Goal: Task Accomplishment & Management: Use online tool/utility

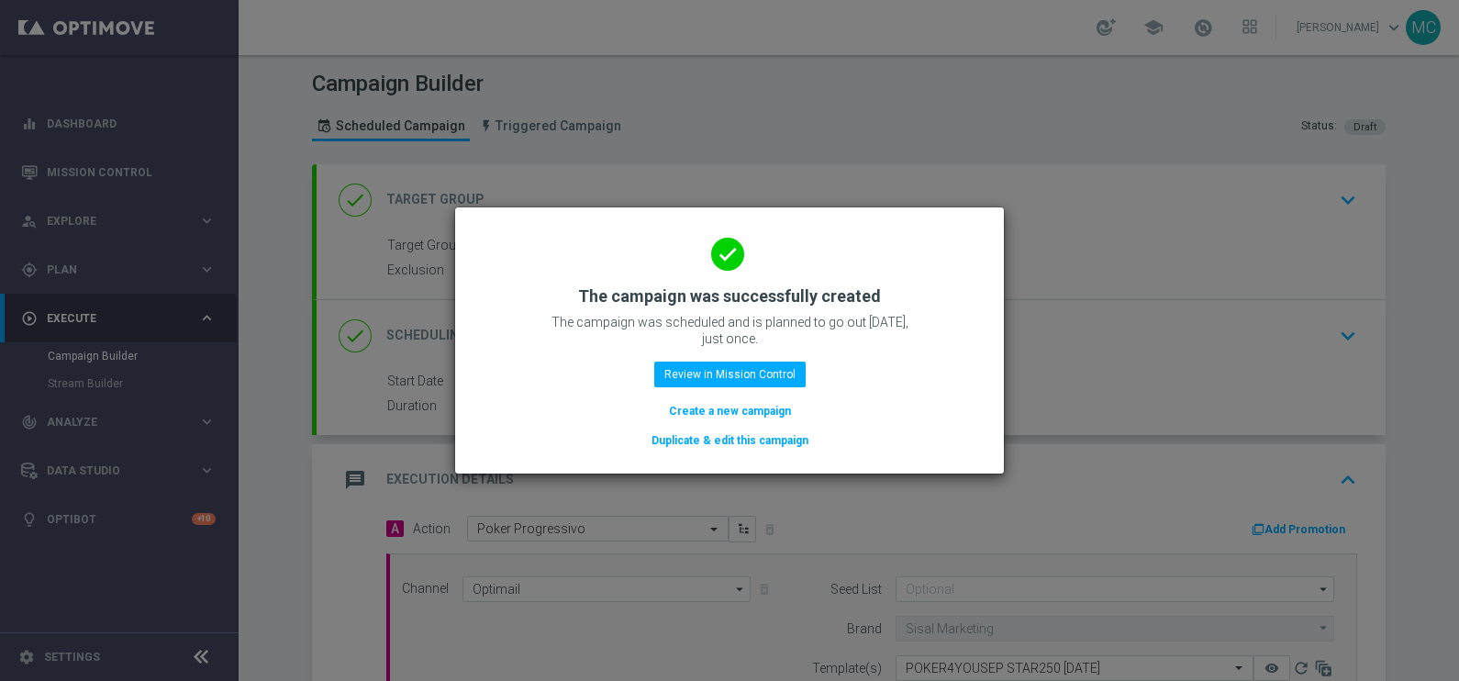
scroll to position [396, 0]
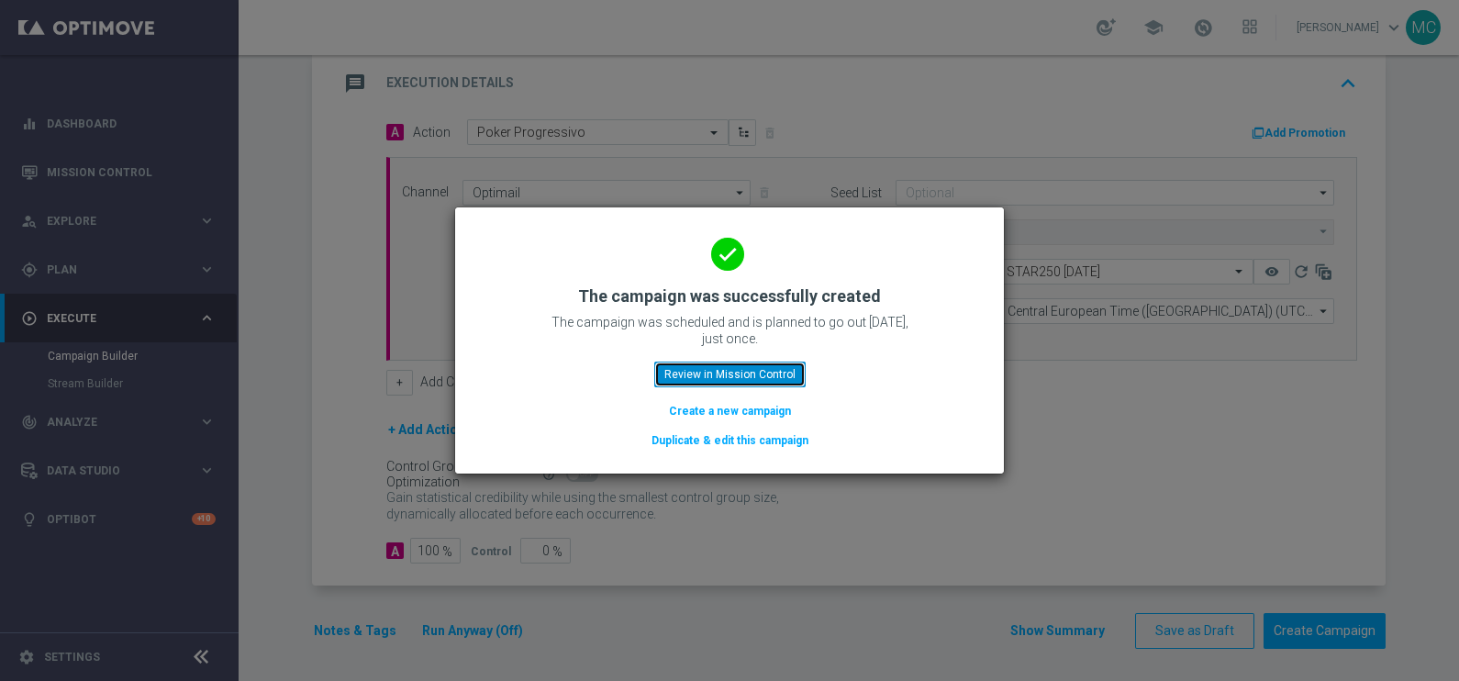
click at [687, 373] on button "Review in Mission Control" at bounding box center [729, 375] width 151 height 26
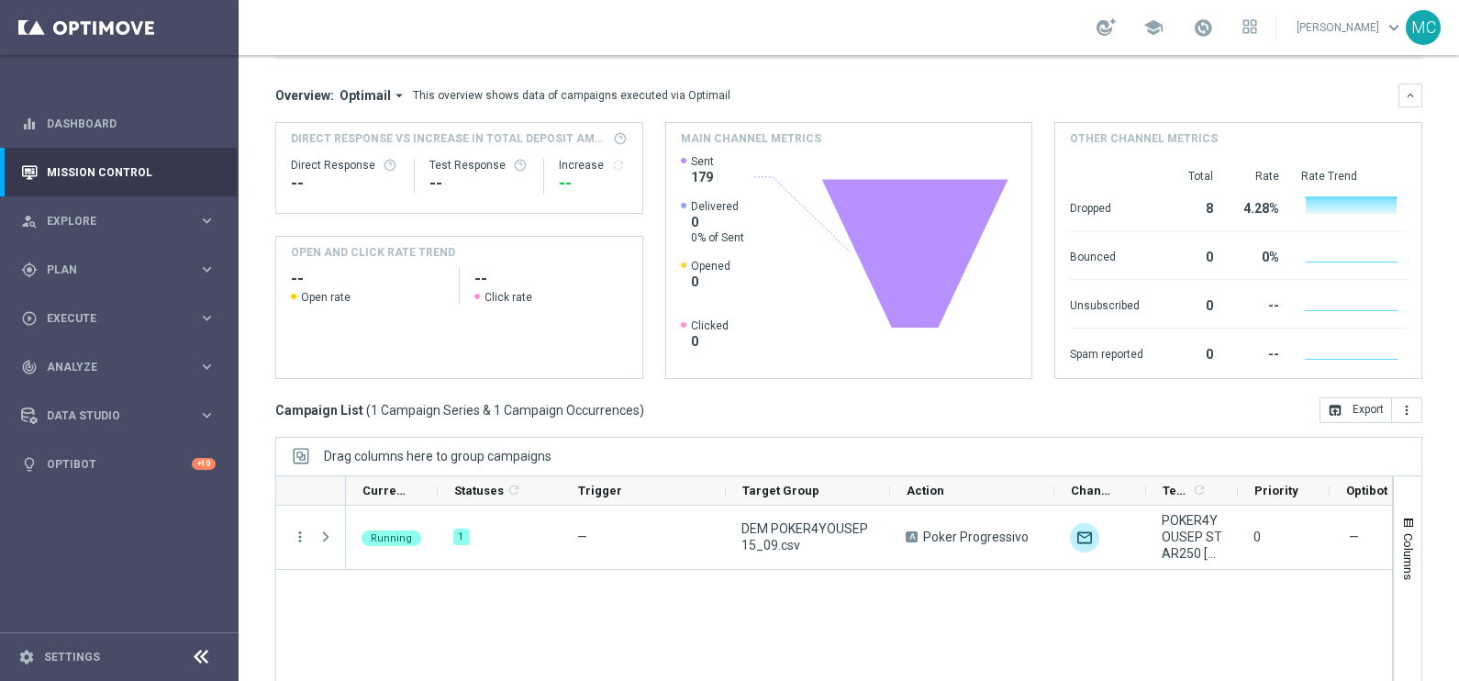
scroll to position [273, 0]
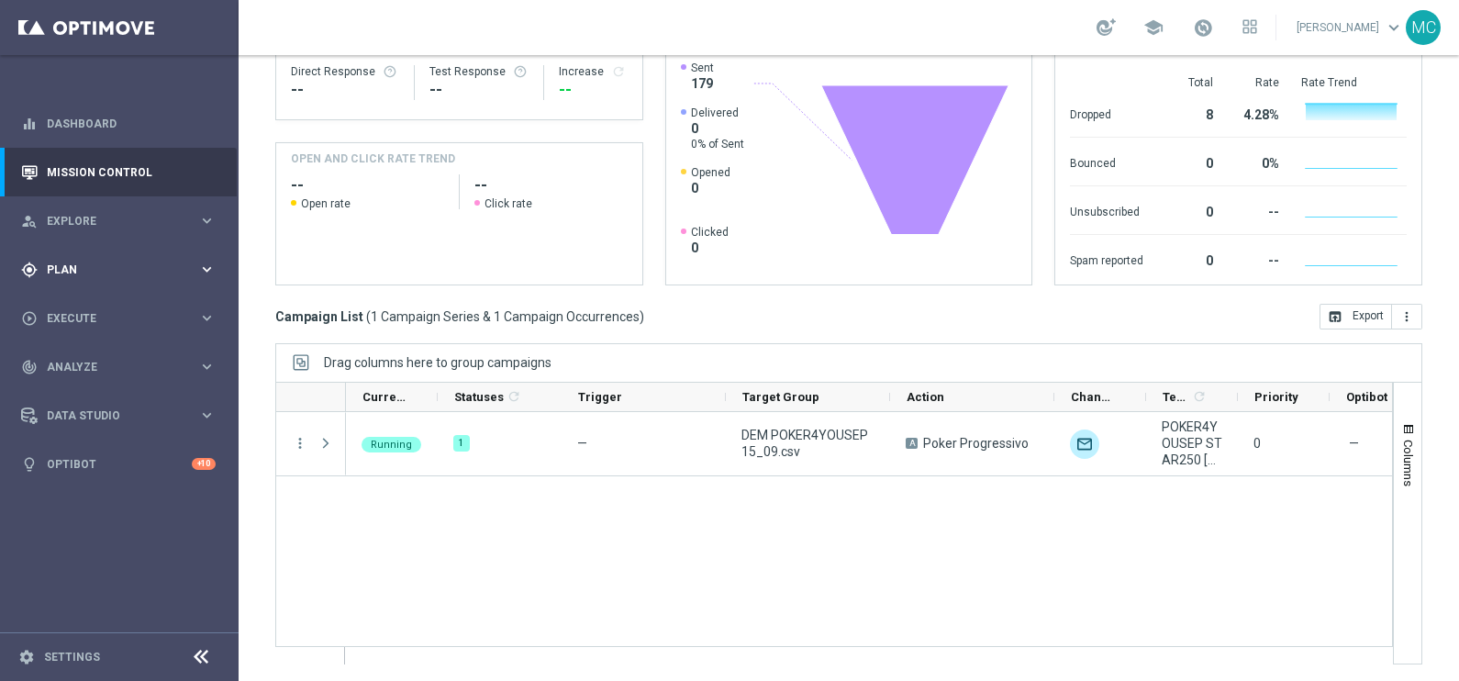
click at [202, 266] on icon "keyboard_arrow_right" at bounding box center [206, 269] width 17 height 17
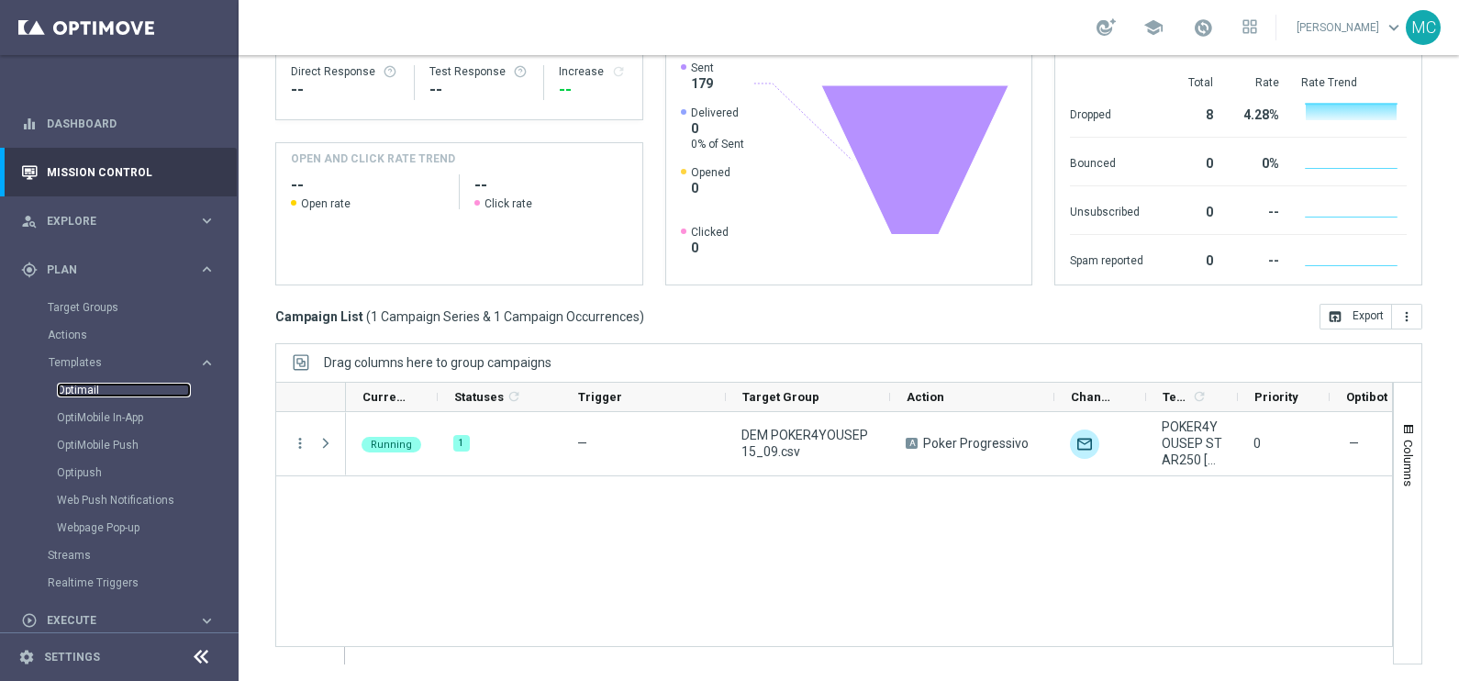
click at [87, 393] on link "Optimail" at bounding box center [124, 390] width 134 height 15
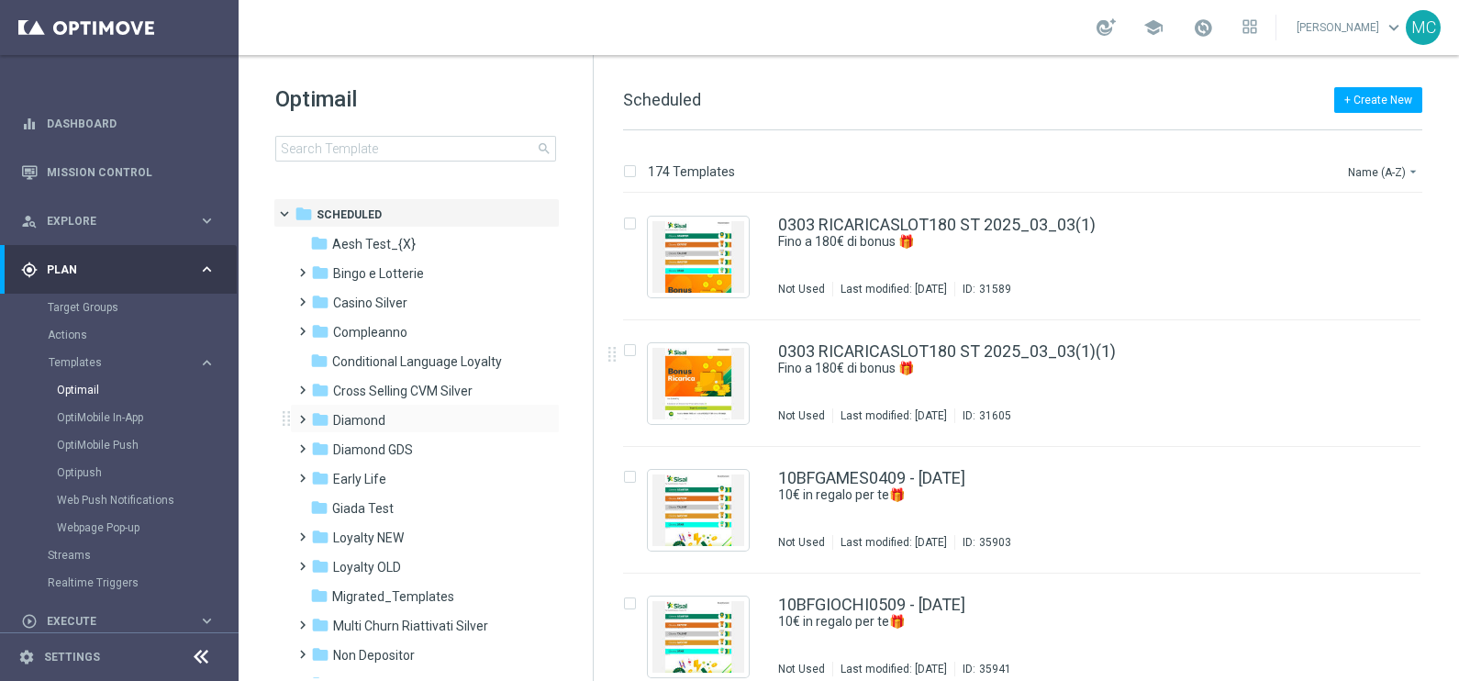
click at [303, 415] on span at bounding box center [299, 410] width 8 height 7
click at [319, 474] on span at bounding box center [317, 469] width 8 height 7
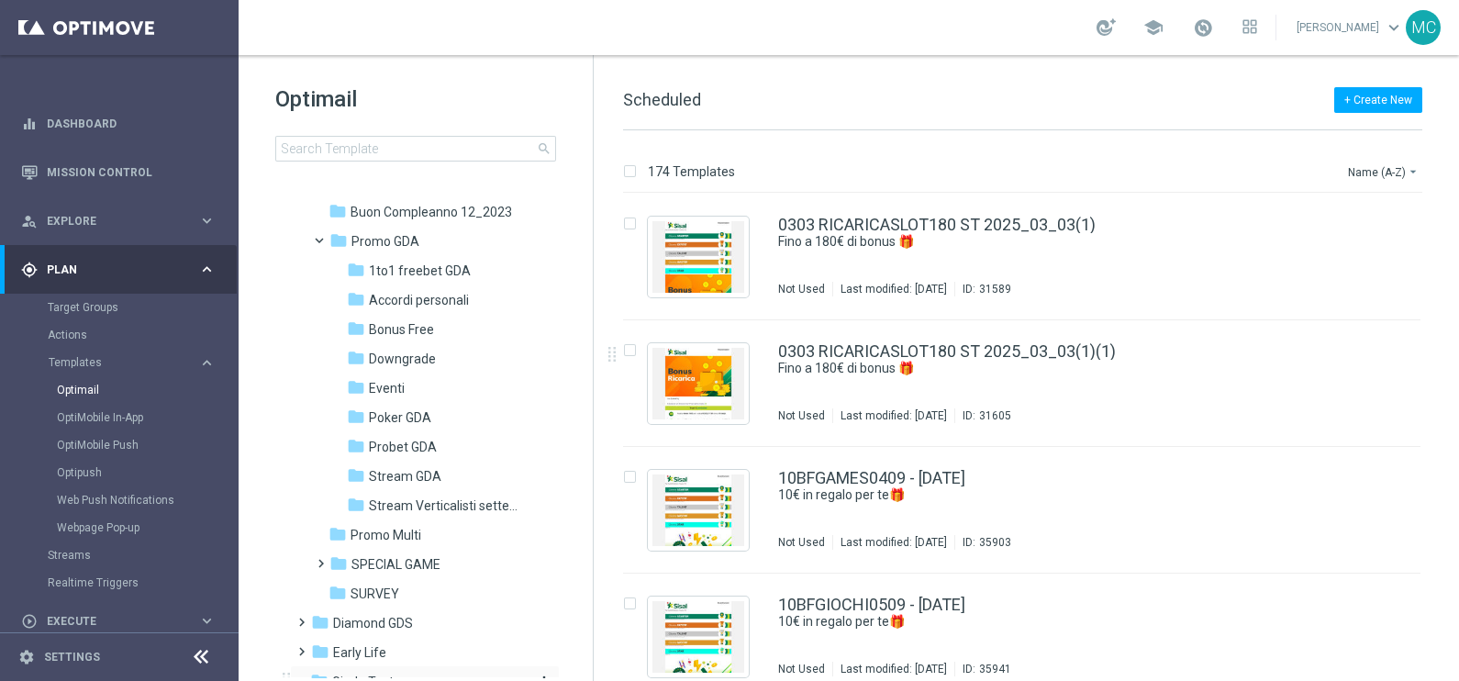
scroll to position [344, 0]
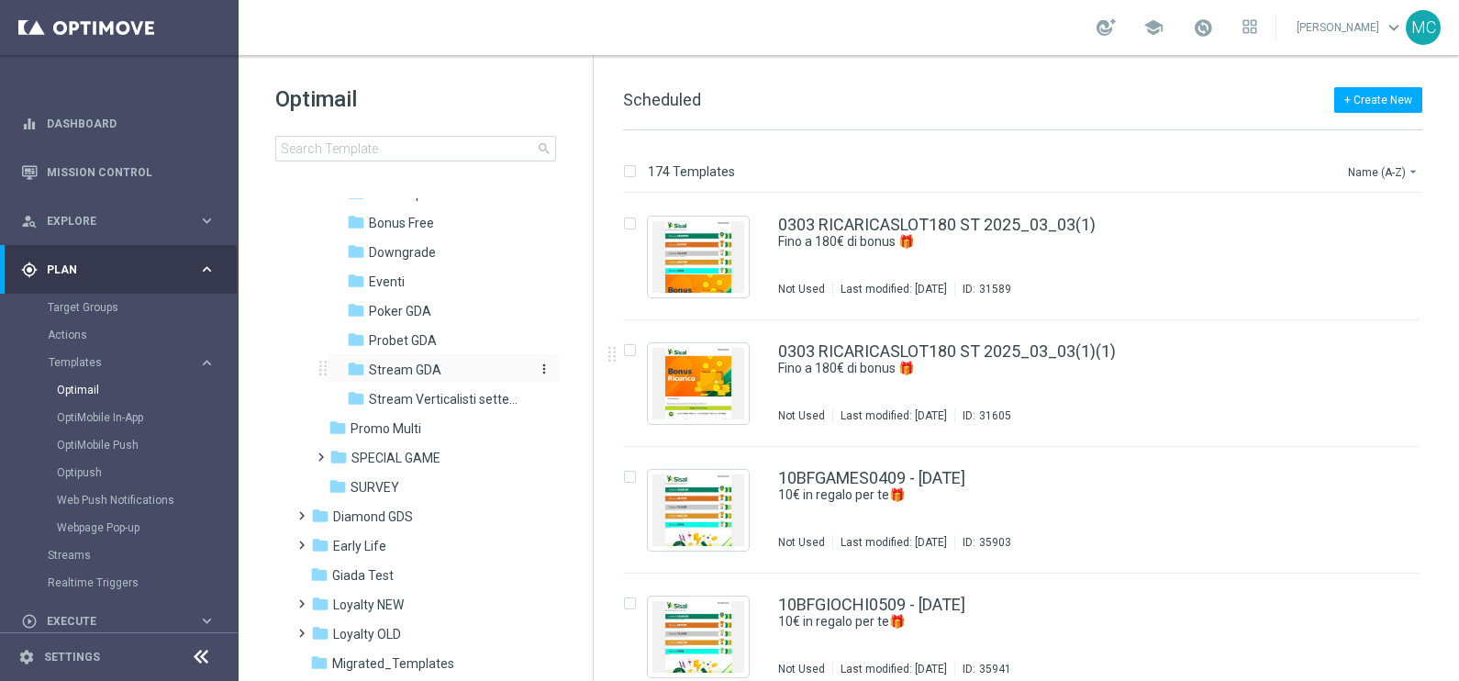
click at [401, 362] on span "Stream GDA" at bounding box center [405, 370] width 72 height 17
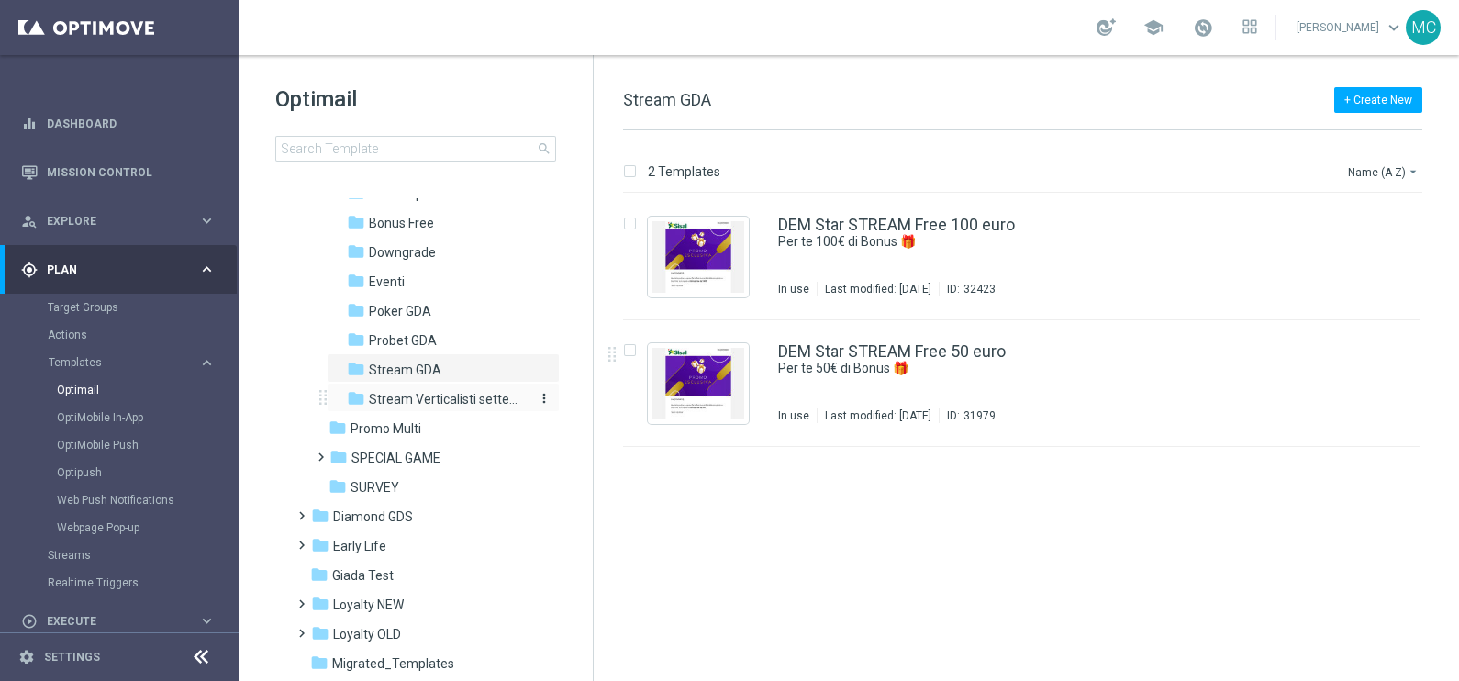
click at [477, 389] on div "folder Stream Verticalisti settembre 2025" at bounding box center [437, 399] width 181 height 21
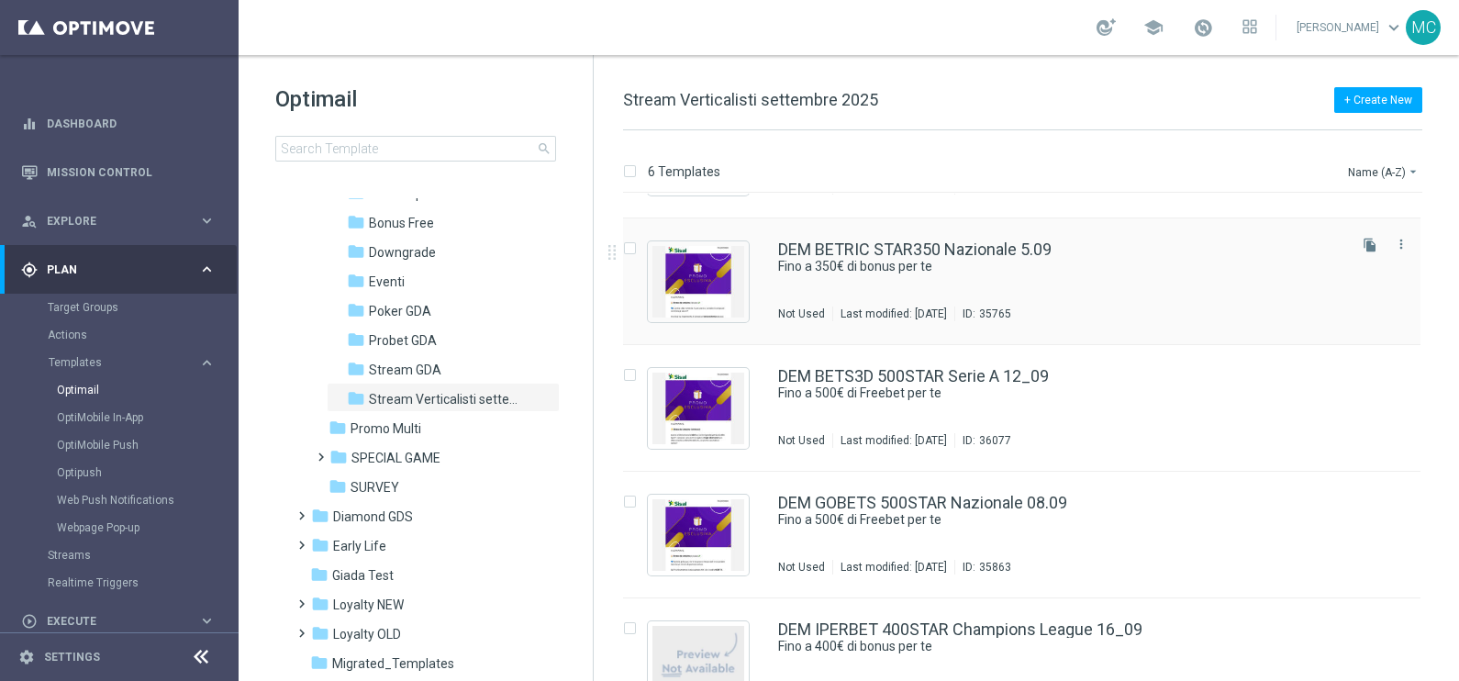
scroll to position [114, 0]
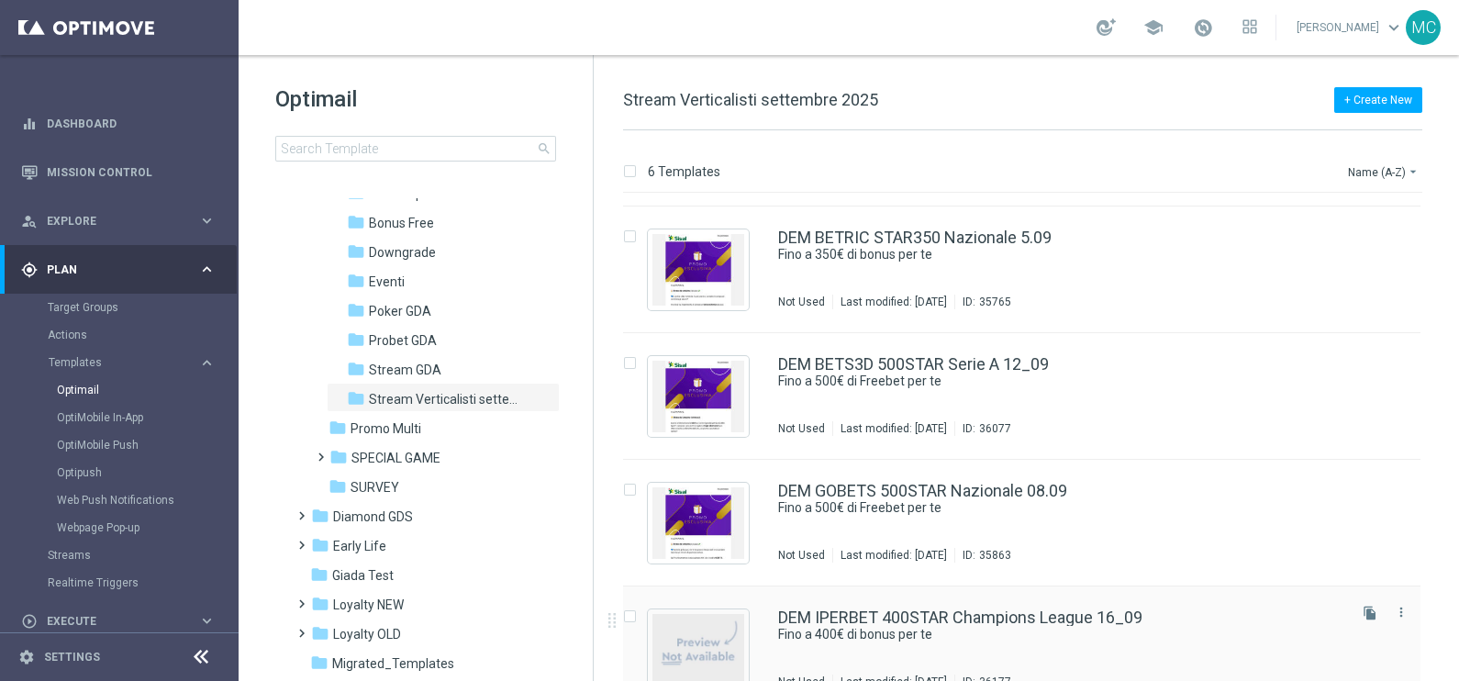
click at [654, 594] on div "DEM IPERBET 400STAR Champions League 16_09 Fino a 400€ di bonus per te Not Used…" at bounding box center [1021, 649] width 797 height 127
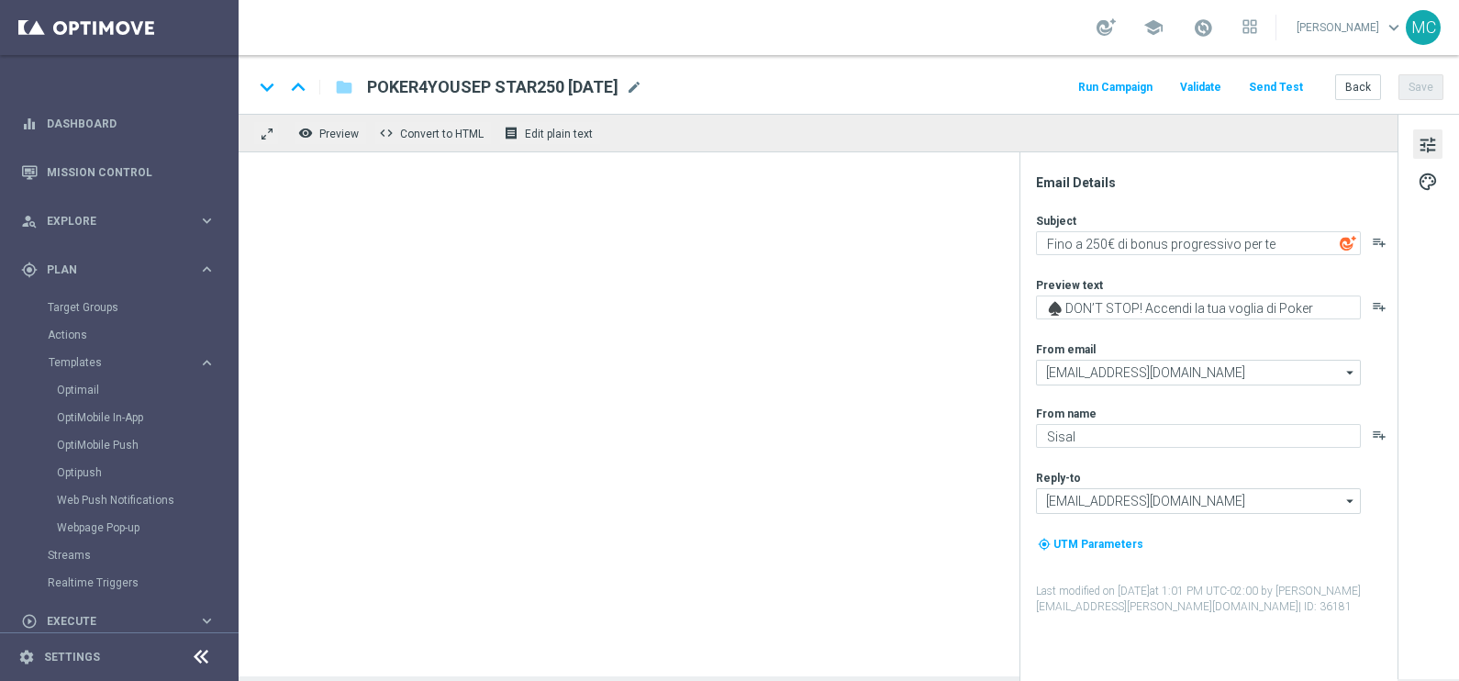
type textarea "Fino a 400€ di bonus per te"
type textarea "🏆 Un mese [PERSON_NAME]. Solo su SISAL."
type input "[EMAIL_ADDRESS][DOMAIN_NAME]"
